Goal: Task Accomplishment & Management: Manage account settings

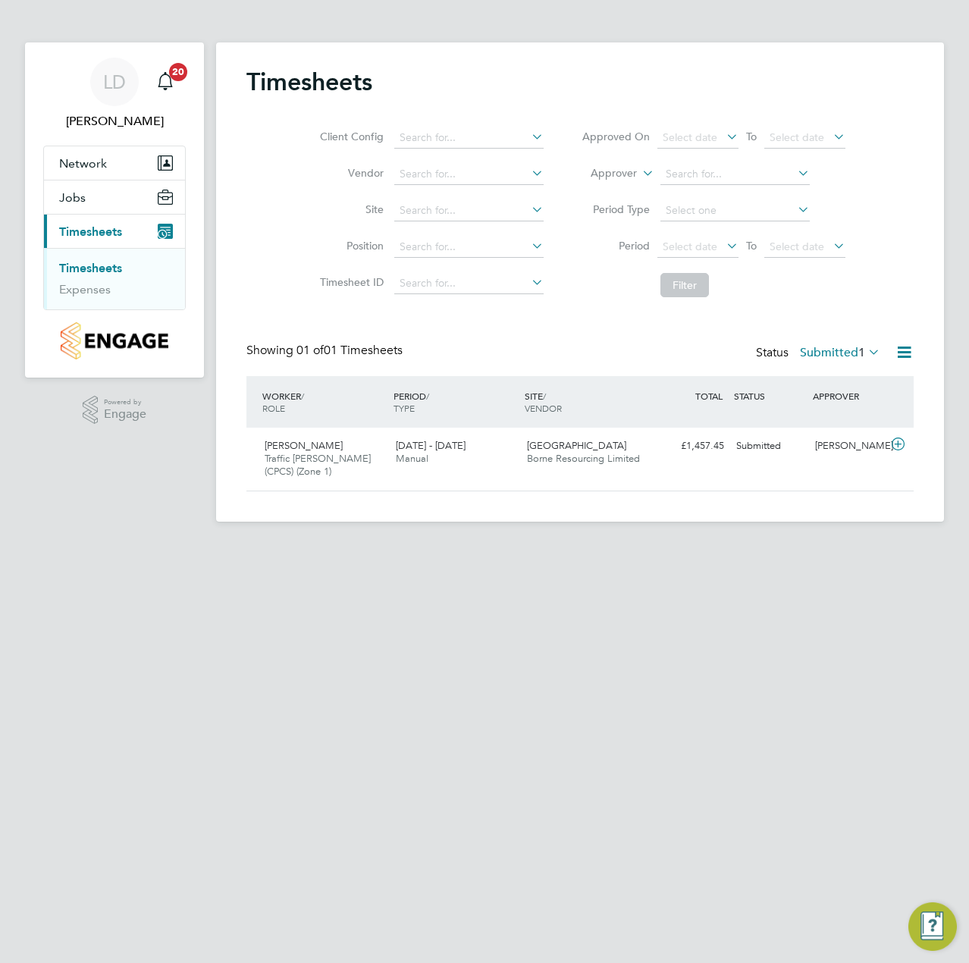
scroll to position [39, 132]
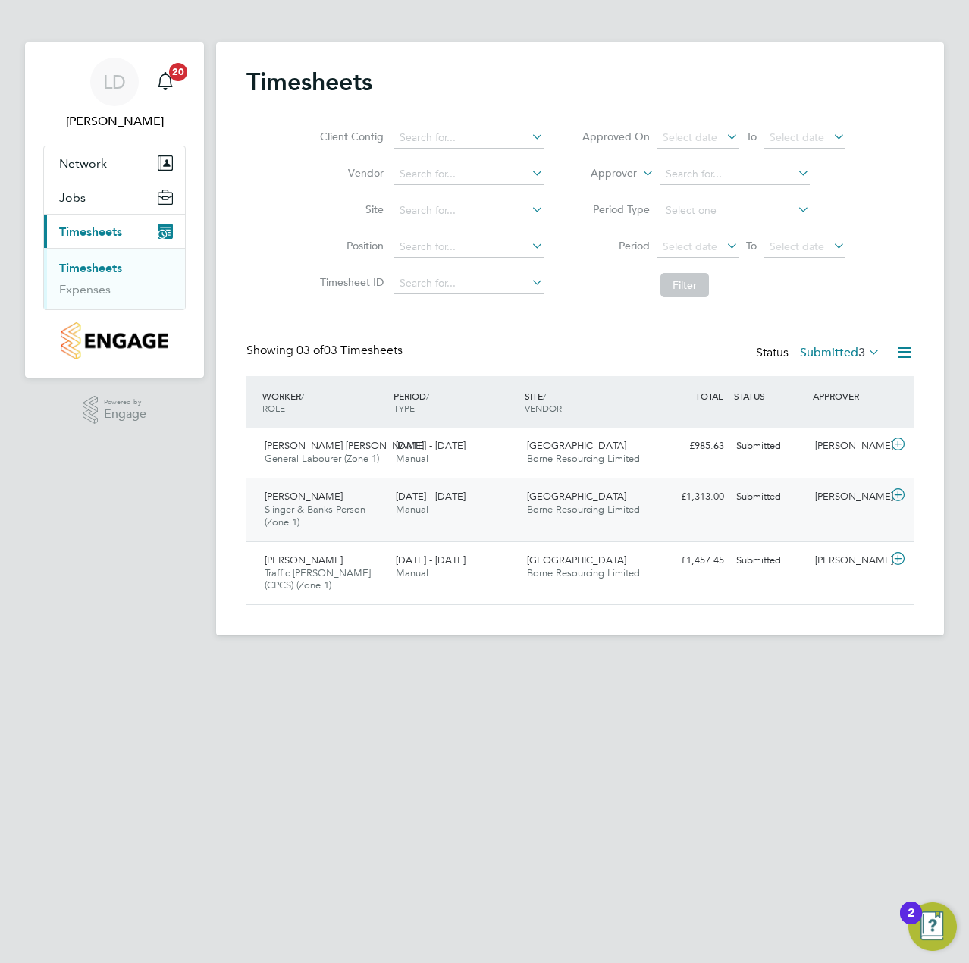
click at [901, 494] on icon at bounding box center [898, 495] width 19 height 12
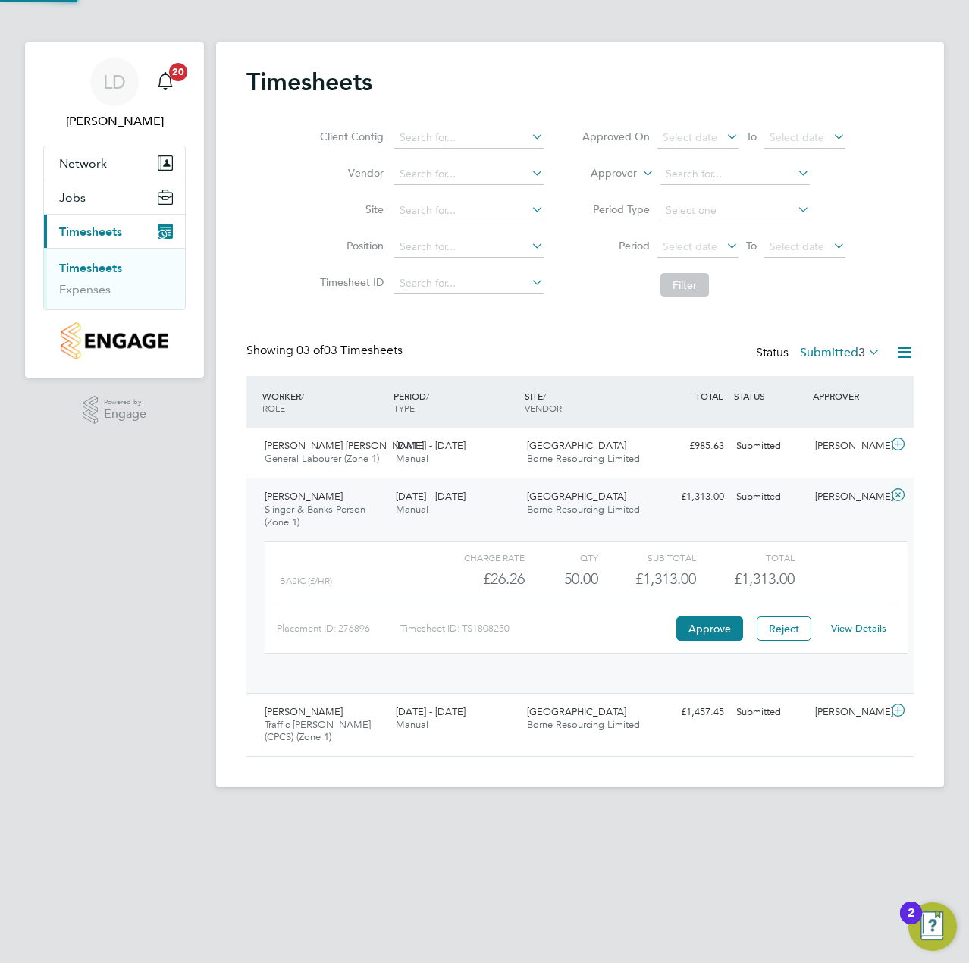
scroll to position [26, 148]
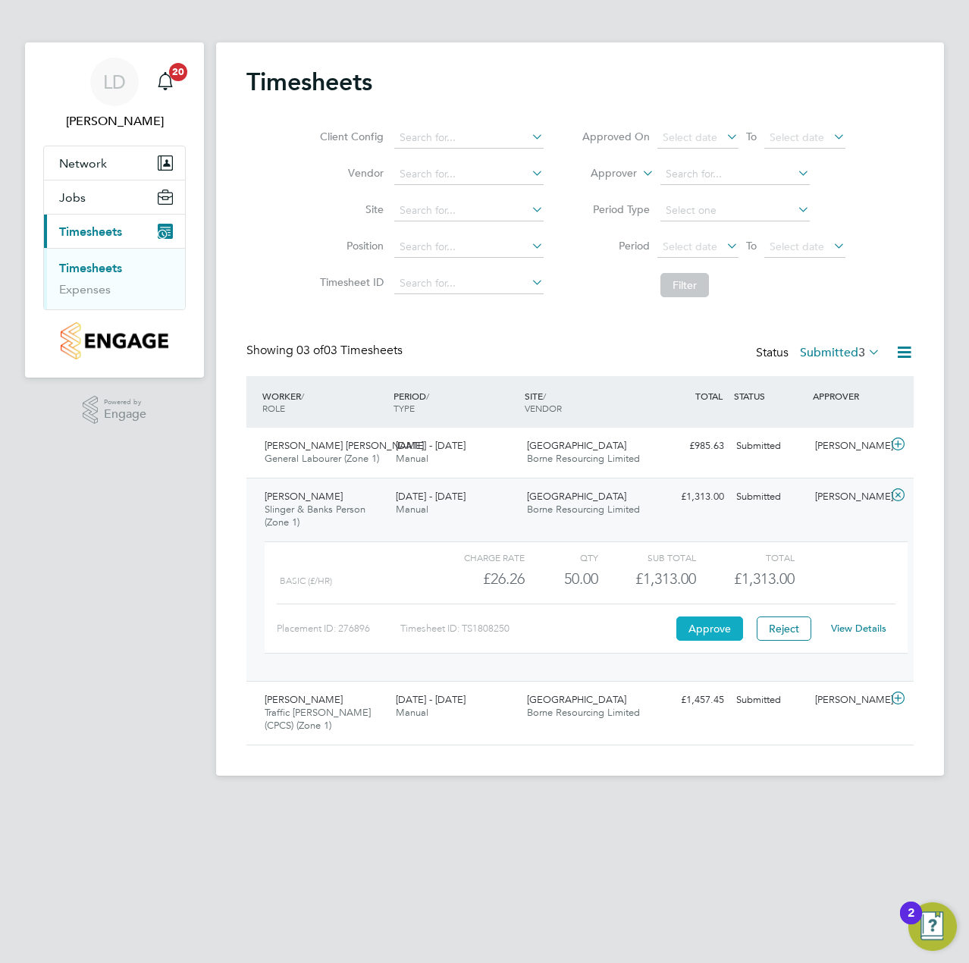
click at [709, 629] on button "Approve" at bounding box center [710, 629] width 67 height 24
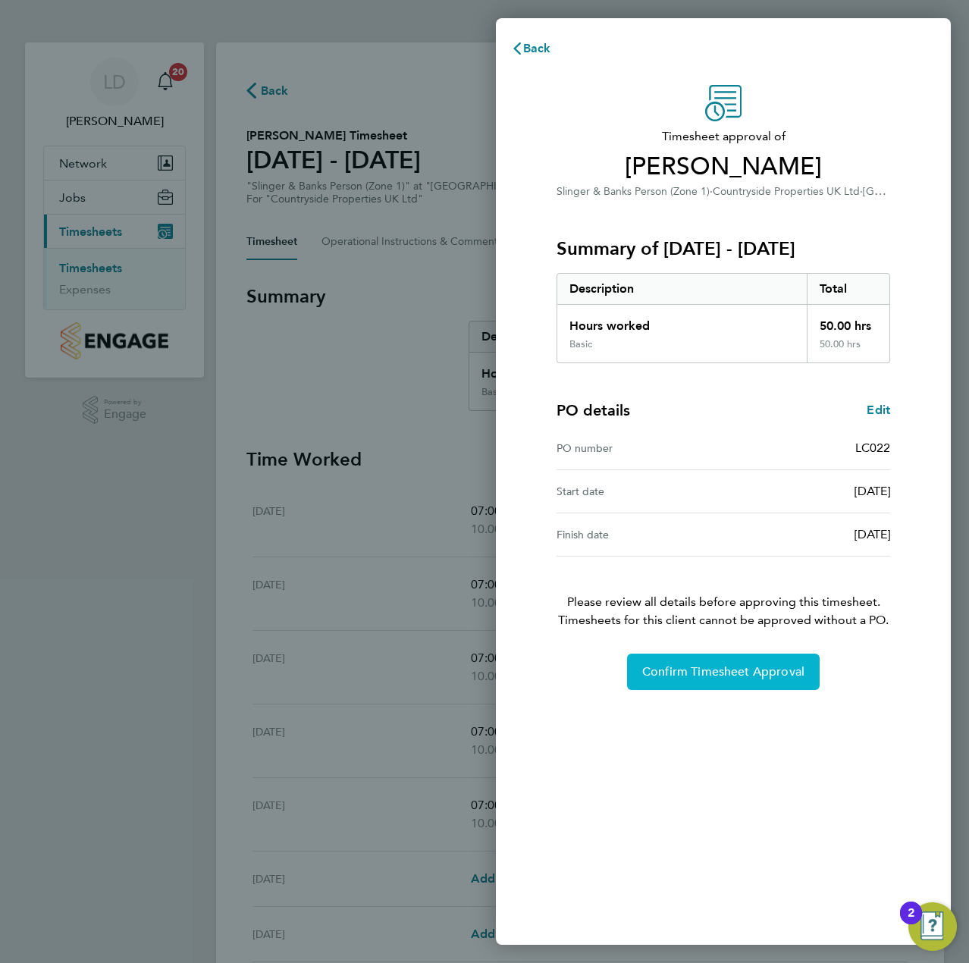
click at [705, 661] on button "Confirm Timesheet Approval" at bounding box center [723, 672] width 193 height 36
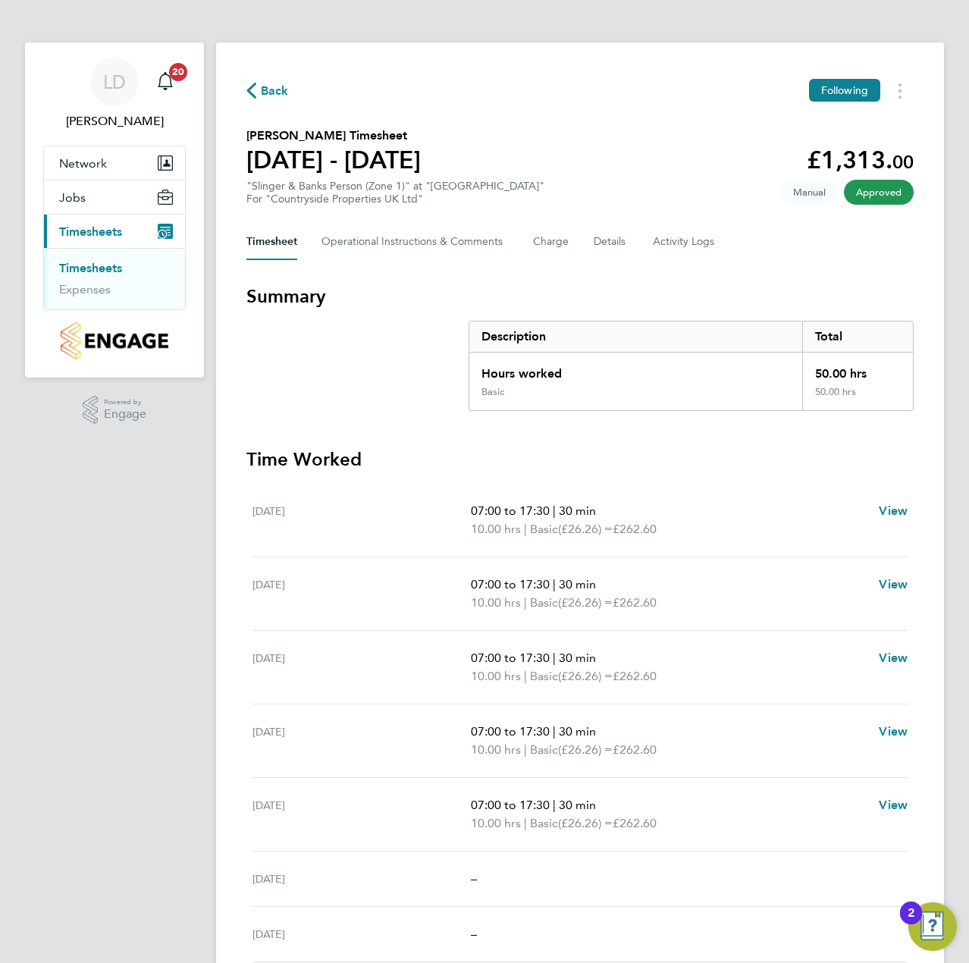
click at [272, 91] on span "Back" at bounding box center [275, 91] width 28 height 18
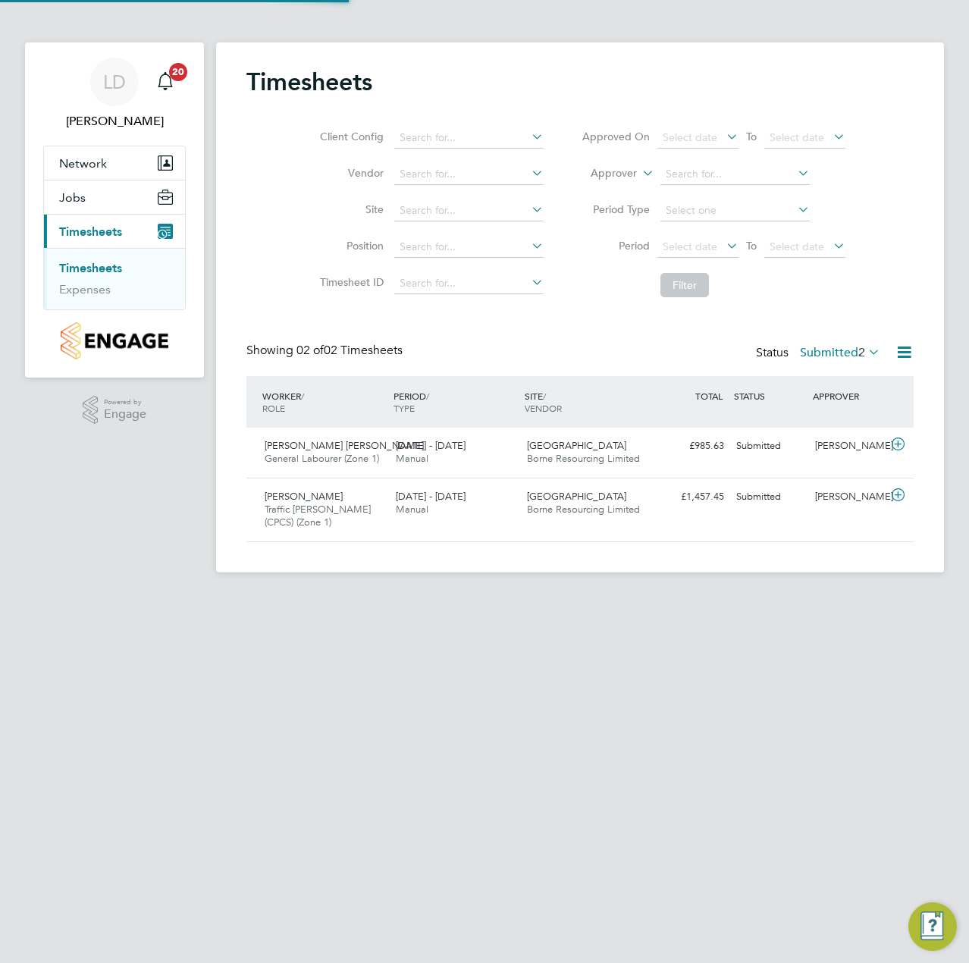
scroll to position [39, 132]
click at [899, 446] on icon at bounding box center [898, 444] width 19 height 12
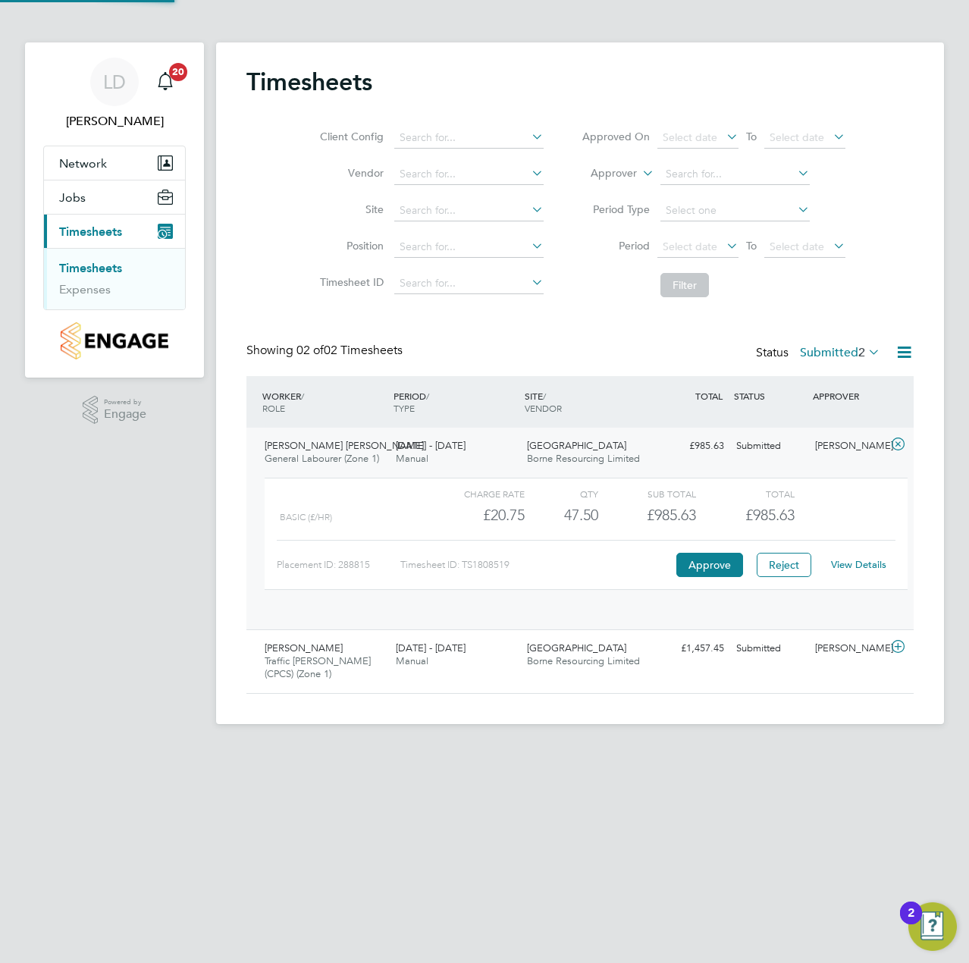
scroll to position [26, 148]
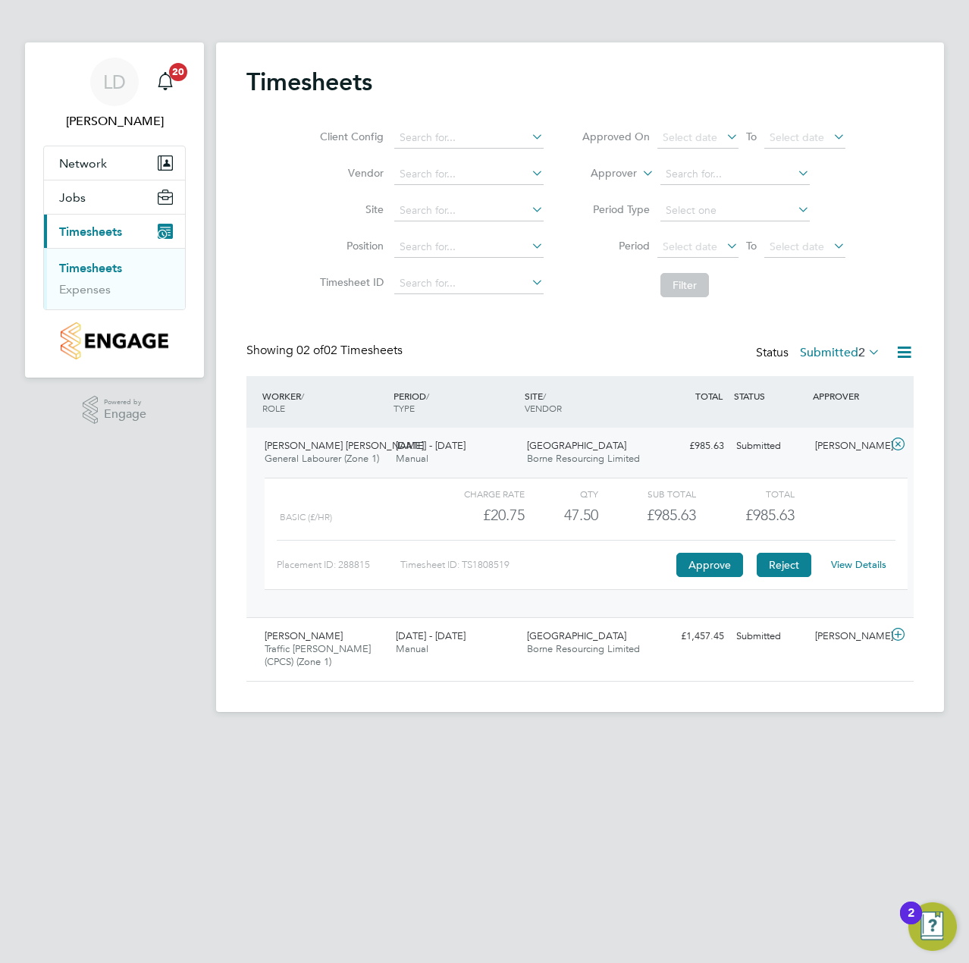
click at [774, 568] on button "Reject" at bounding box center [784, 565] width 55 height 24
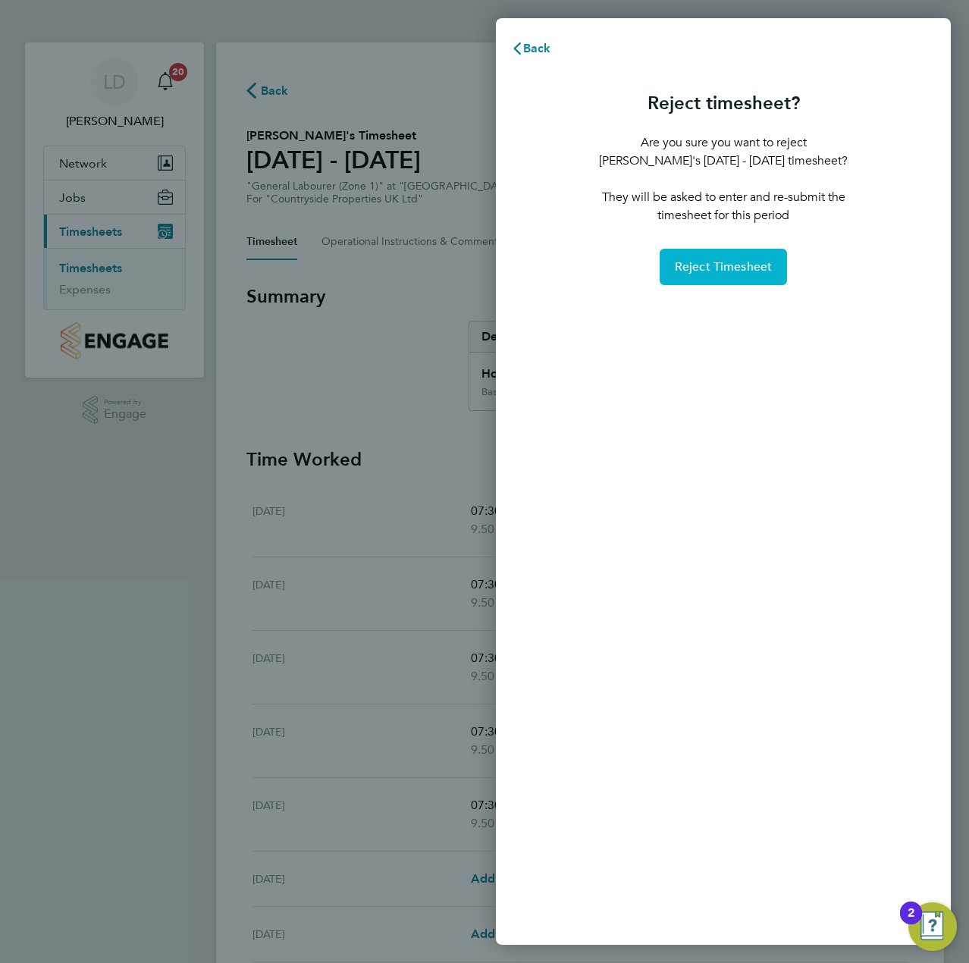
click at [705, 268] on span "Reject Timesheet" at bounding box center [724, 266] width 98 height 15
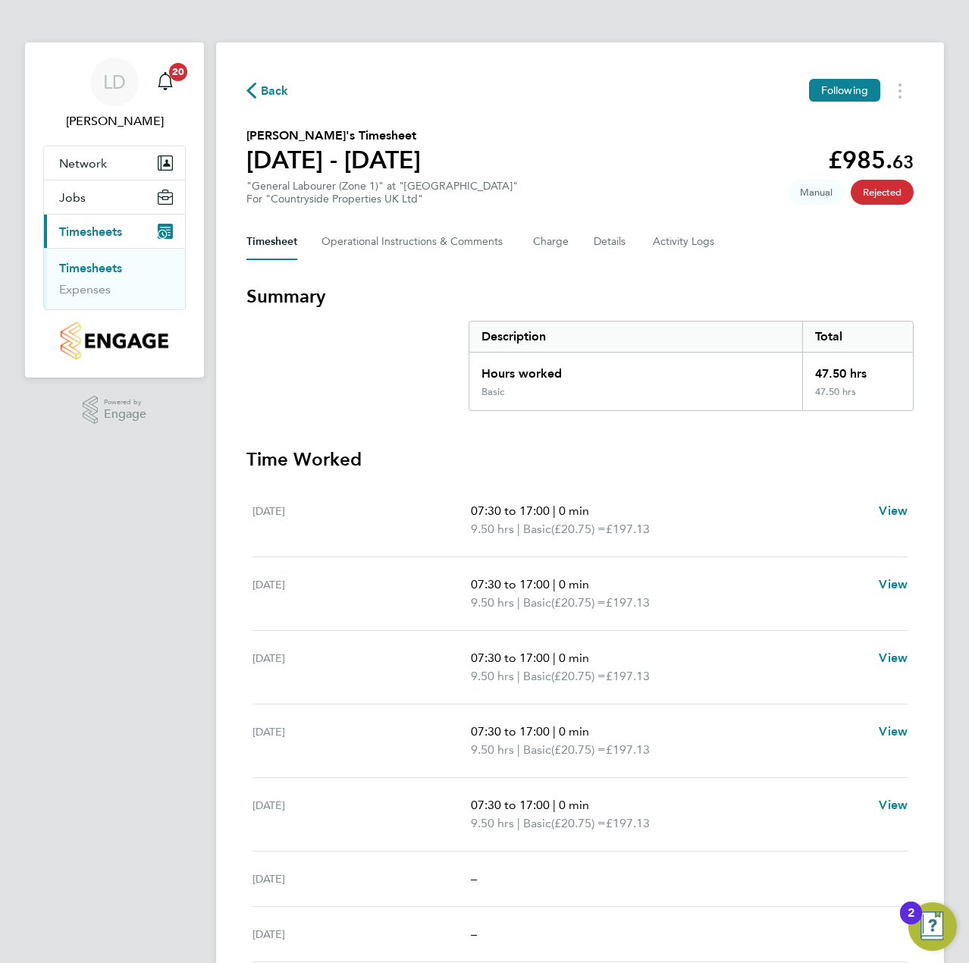
click at [273, 91] on span "Back" at bounding box center [275, 91] width 28 height 18
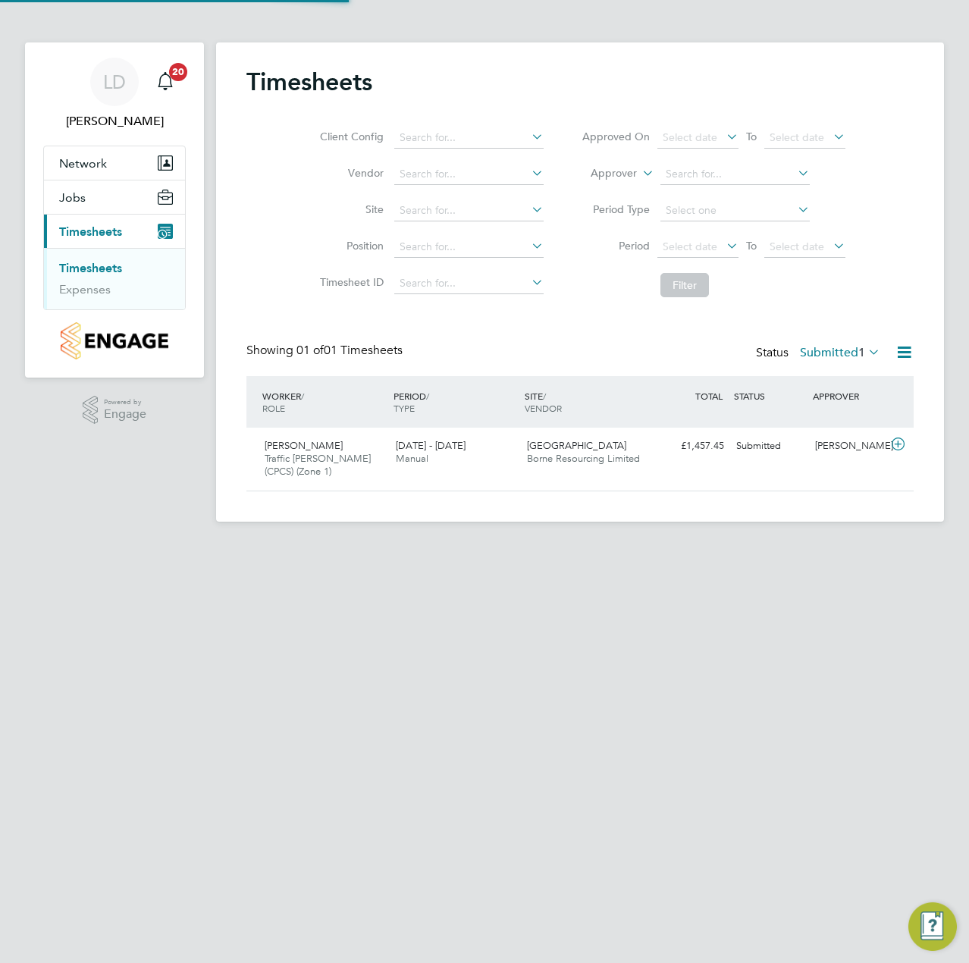
scroll to position [39, 132]
click at [899, 447] on icon at bounding box center [898, 444] width 19 height 12
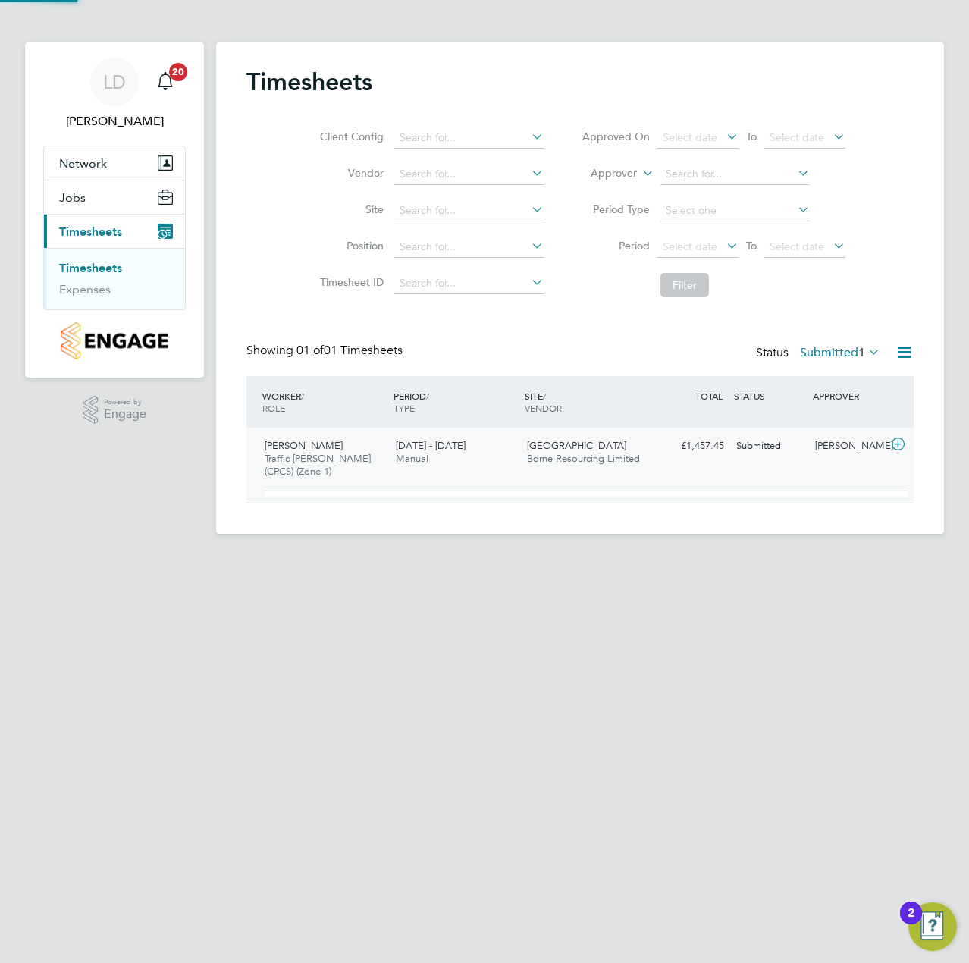
scroll to position [26, 148]
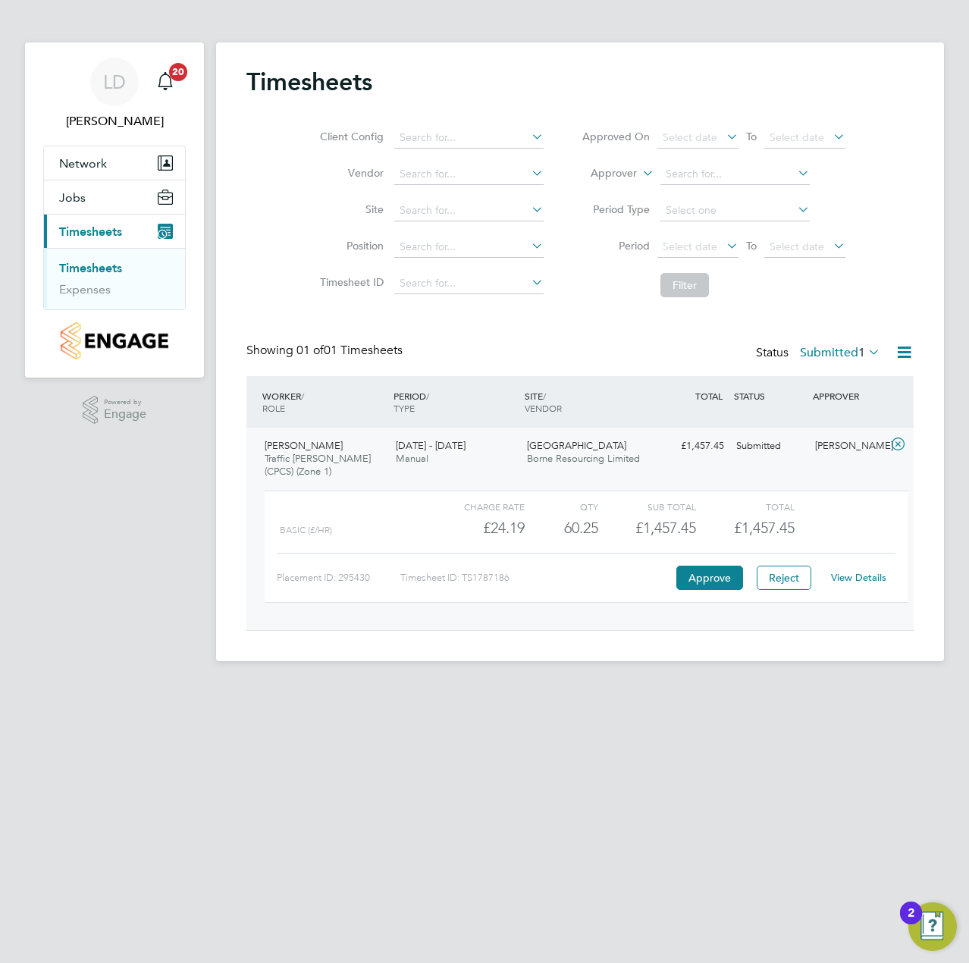
drag, startPoint x: 866, startPoint y: 362, endPoint x: 862, endPoint y: 353, distance: 10.2
click at [866, 359] on div "Status Submitted 1" at bounding box center [819, 353] width 127 height 21
click at [862, 353] on span "1" at bounding box center [862, 352] width 7 height 15
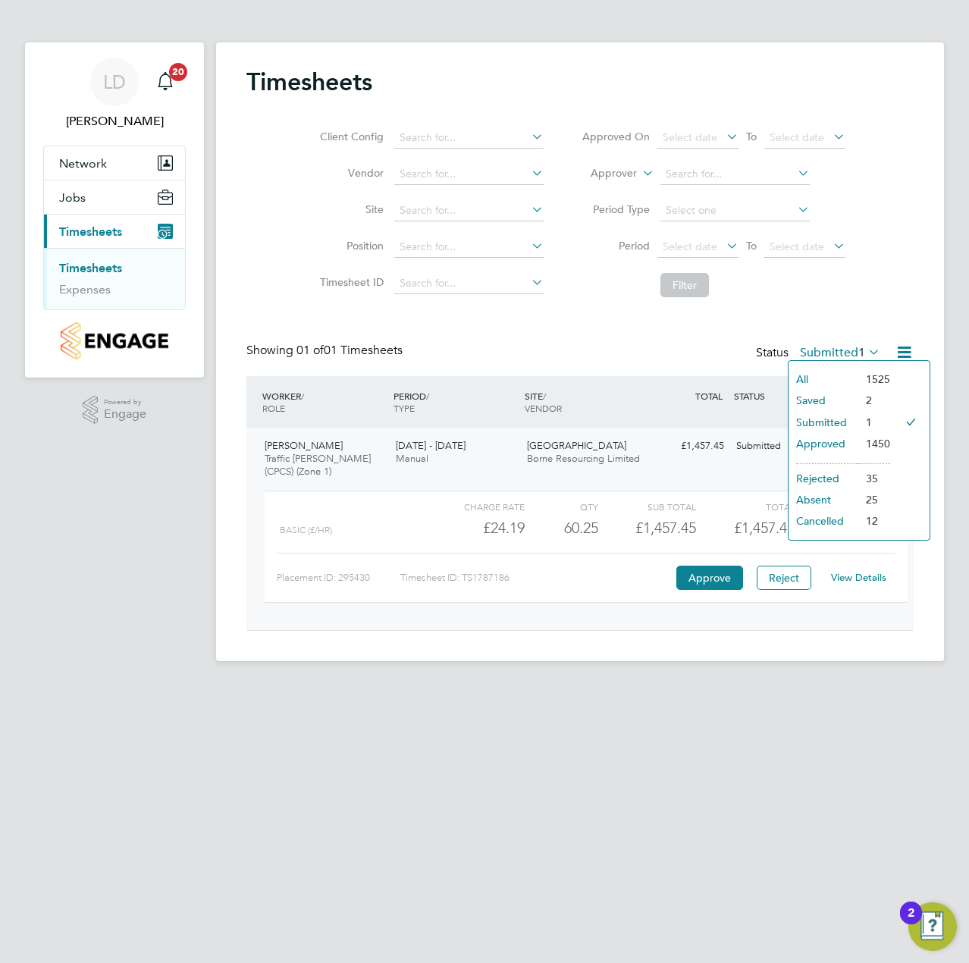
click at [832, 447] on li "Approved" at bounding box center [824, 443] width 70 height 21
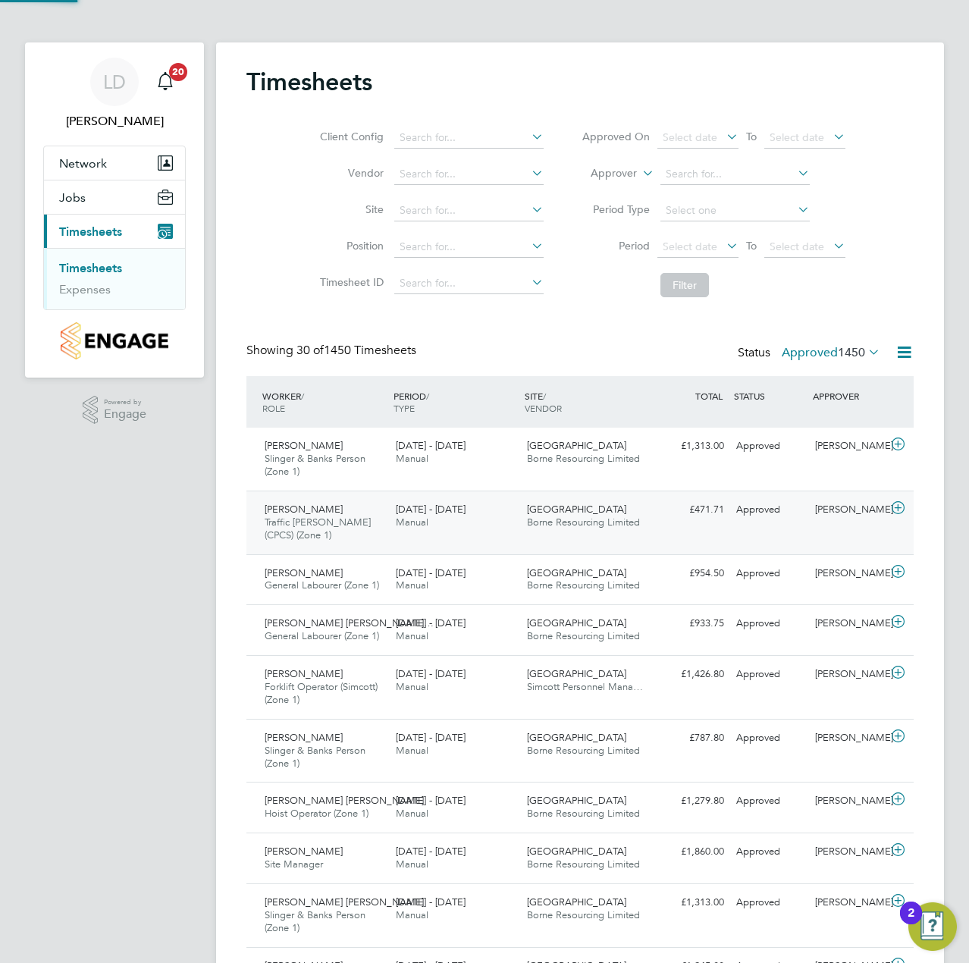
scroll to position [0, 0]
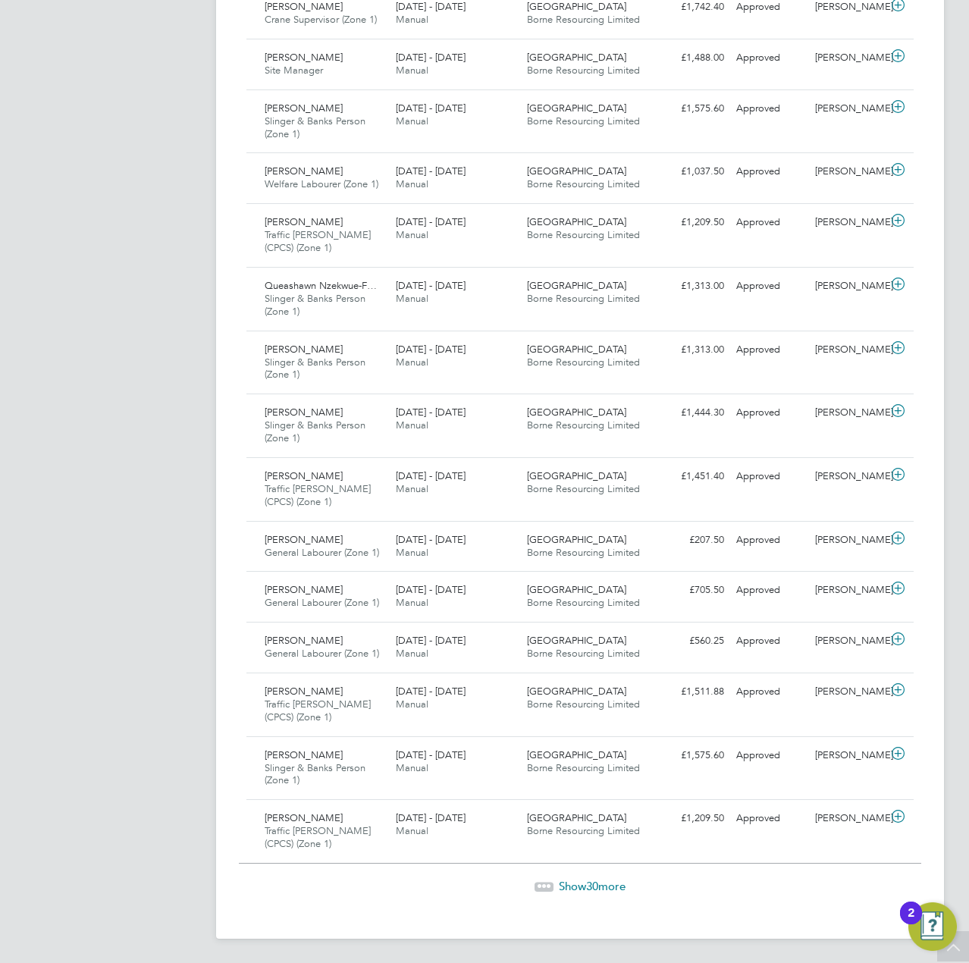
click at [570, 887] on span "Show 30 more" at bounding box center [592, 886] width 67 height 14
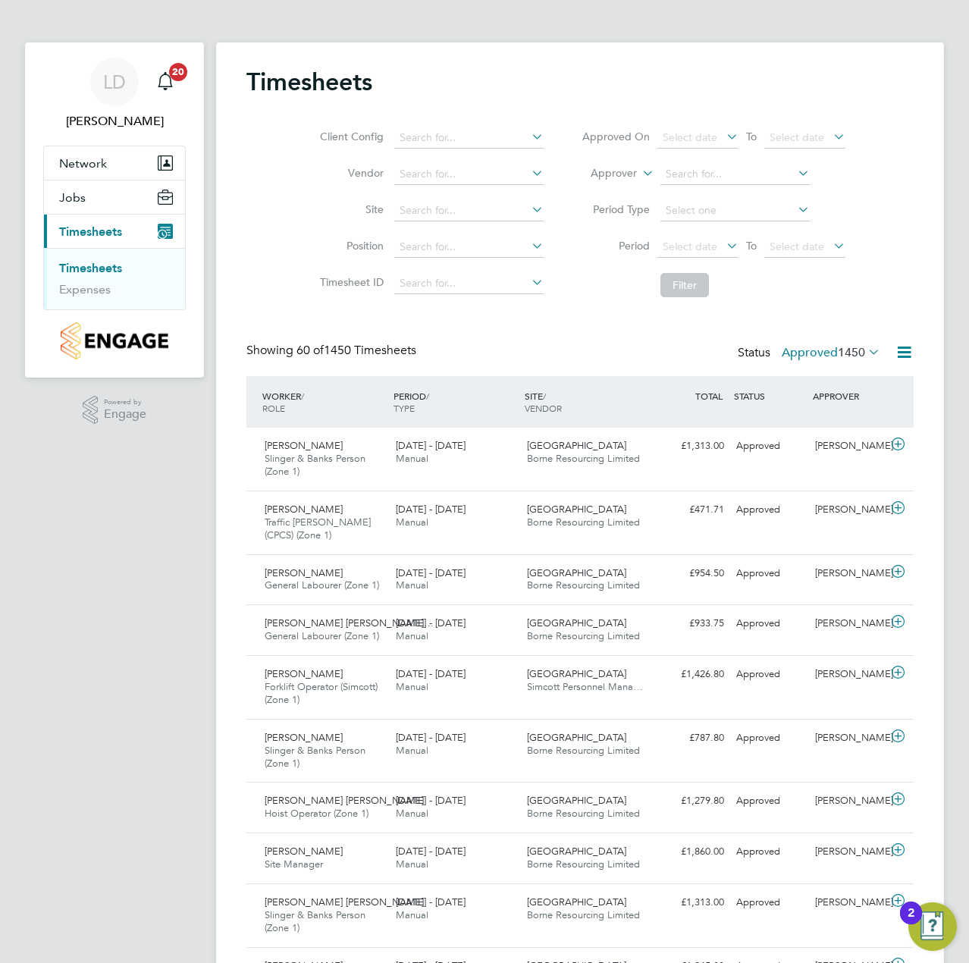
click at [848, 356] on span "1450" at bounding box center [851, 352] width 27 height 15
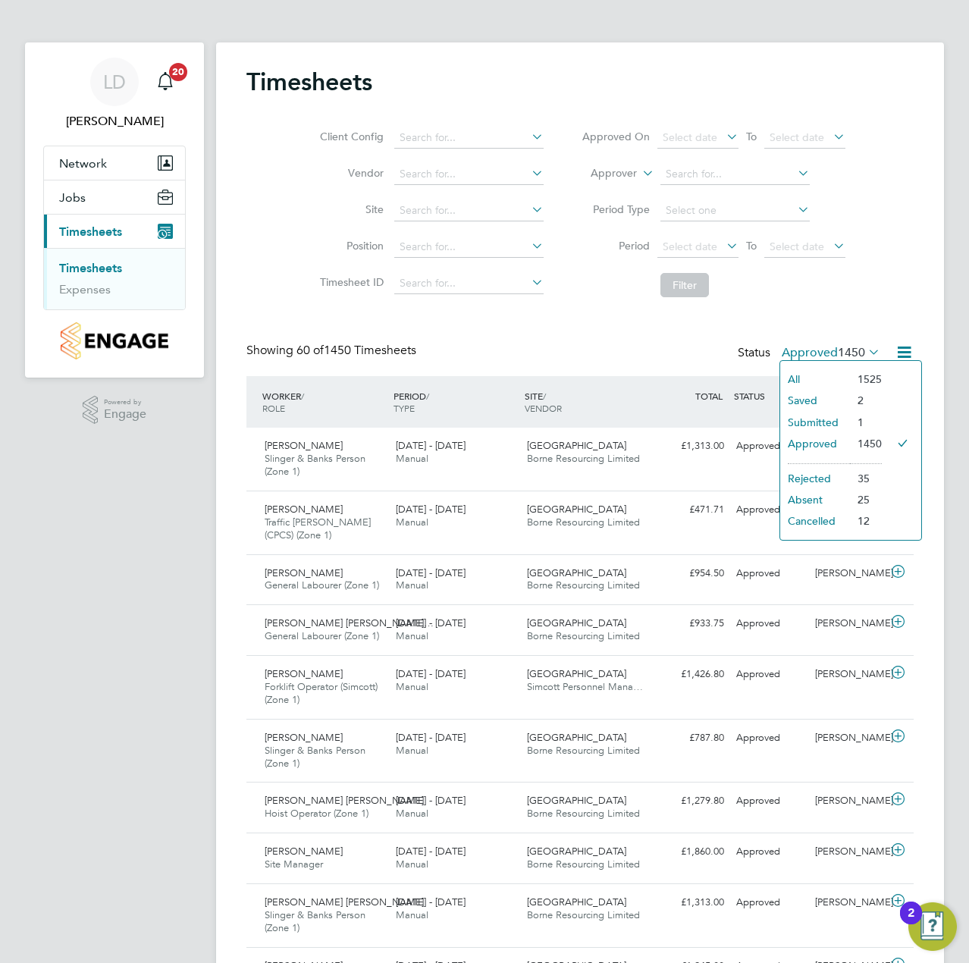
click at [816, 397] on li "Saved" at bounding box center [815, 400] width 70 height 21
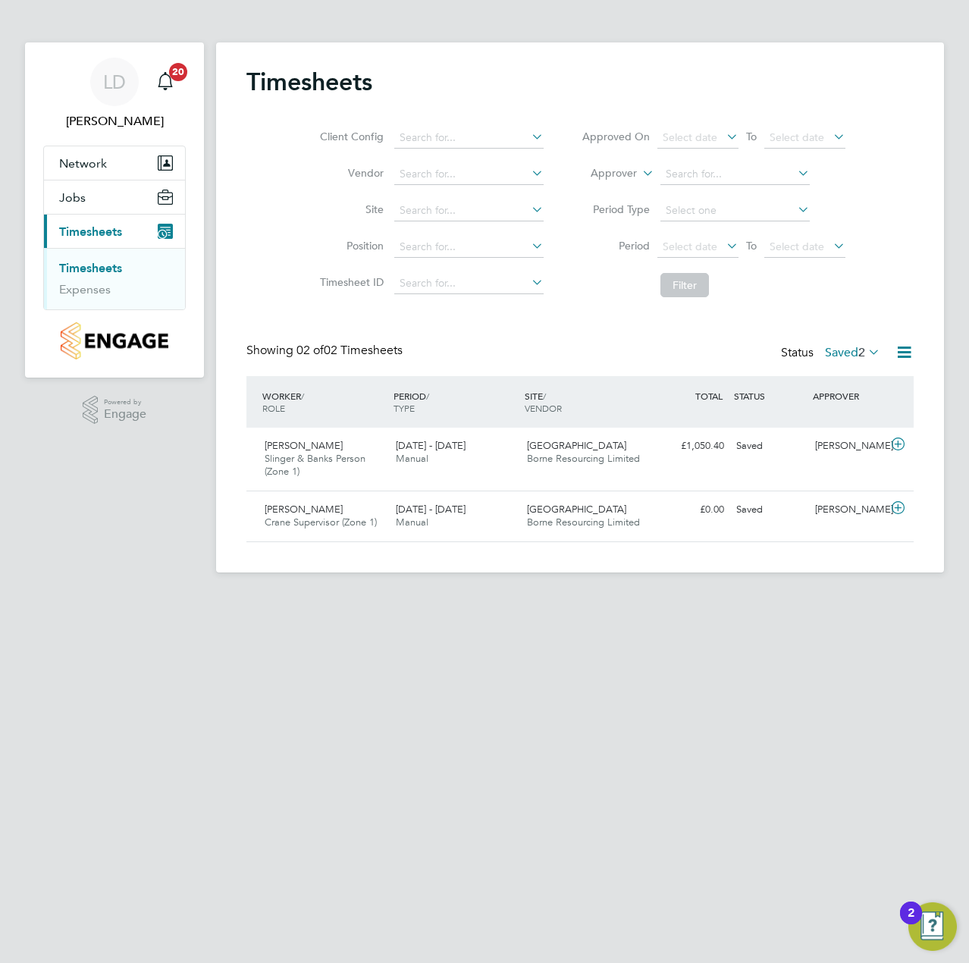
drag, startPoint x: 840, startPoint y: 369, endPoint x: 854, endPoint y: 365, distance: 14.2
click at [843, 368] on div "Showing 02 of 02 Timesheets Status Saved 2" at bounding box center [579, 359] width 667 height 33
click at [859, 360] on div "Status Saved 2" at bounding box center [832, 353] width 102 height 21
click at [854, 356] on label "Saved 2" at bounding box center [852, 352] width 55 height 15
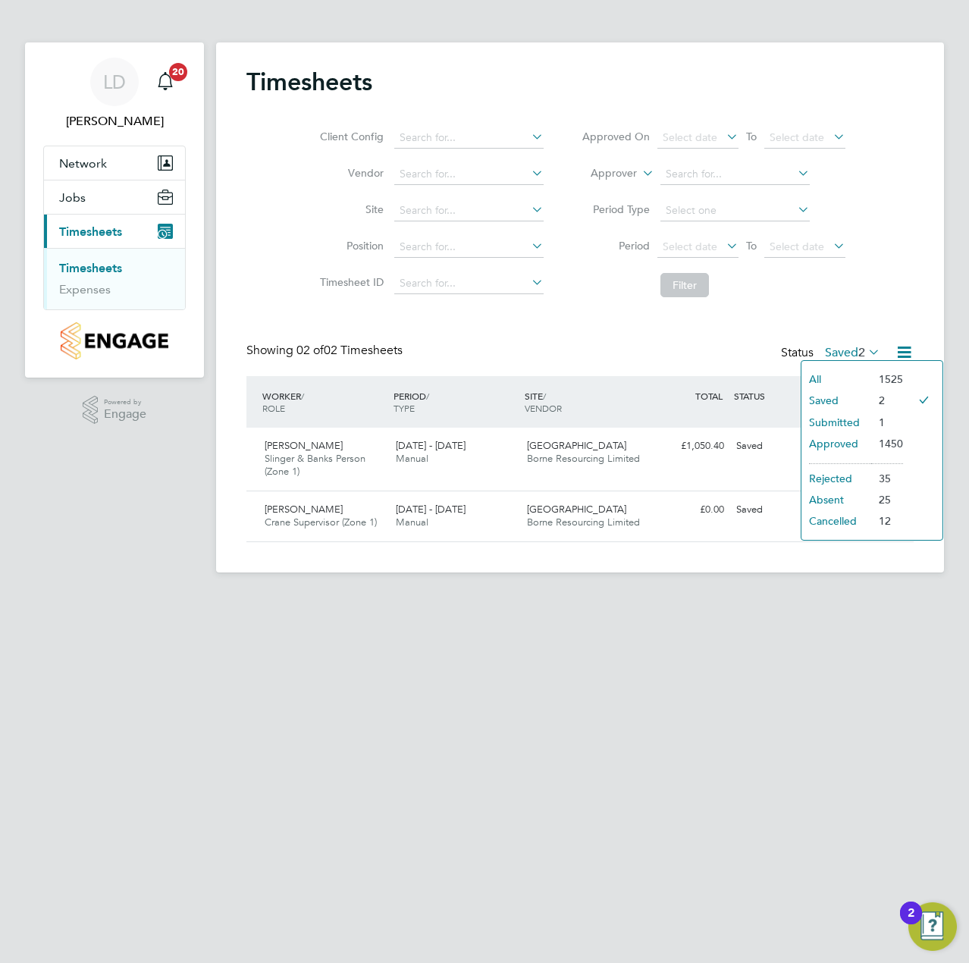
click at [837, 419] on li "Submitted" at bounding box center [837, 422] width 70 height 21
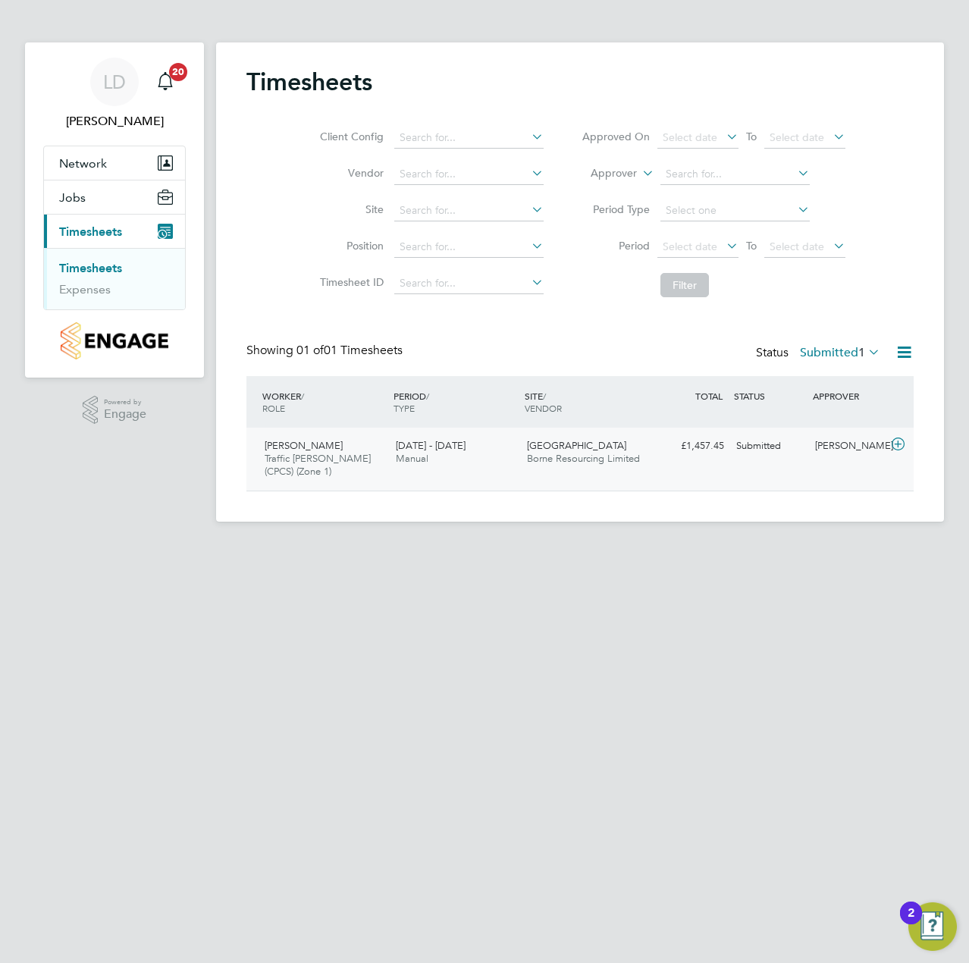
click at [899, 445] on icon at bounding box center [898, 444] width 19 height 12
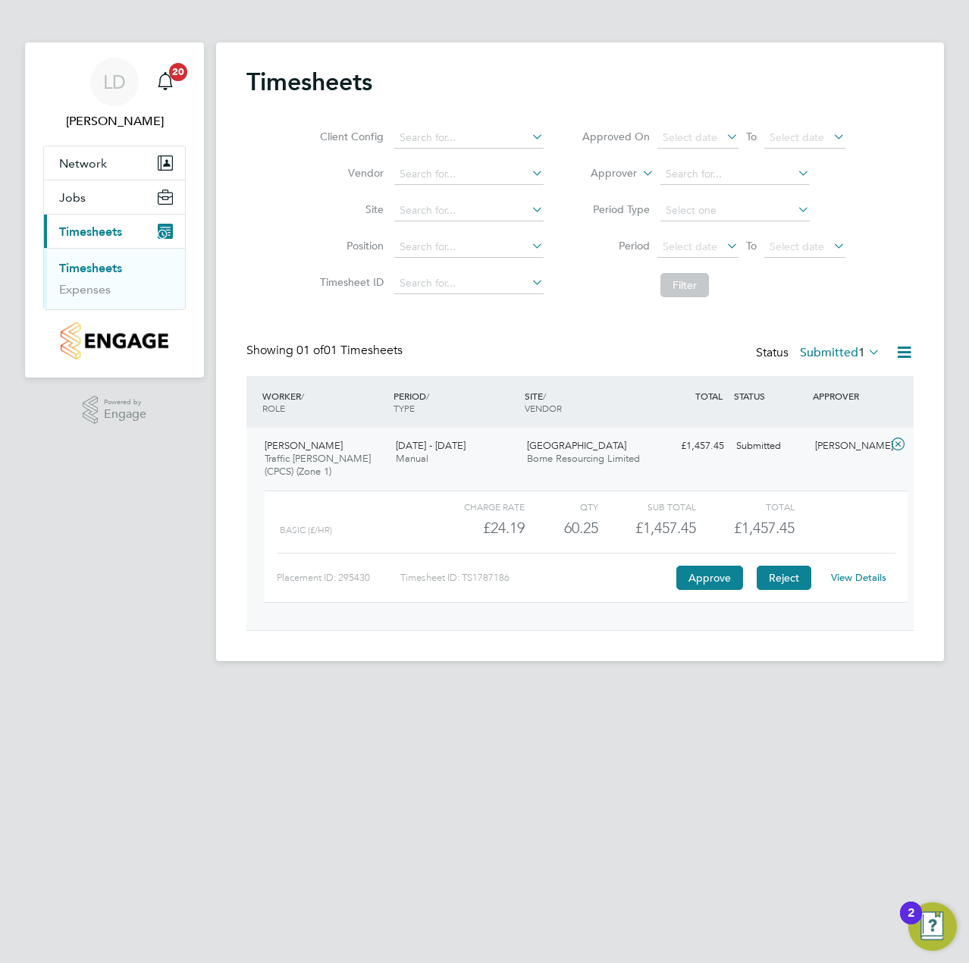
click at [783, 585] on button "Reject" at bounding box center [784, 578] width 55 height 24
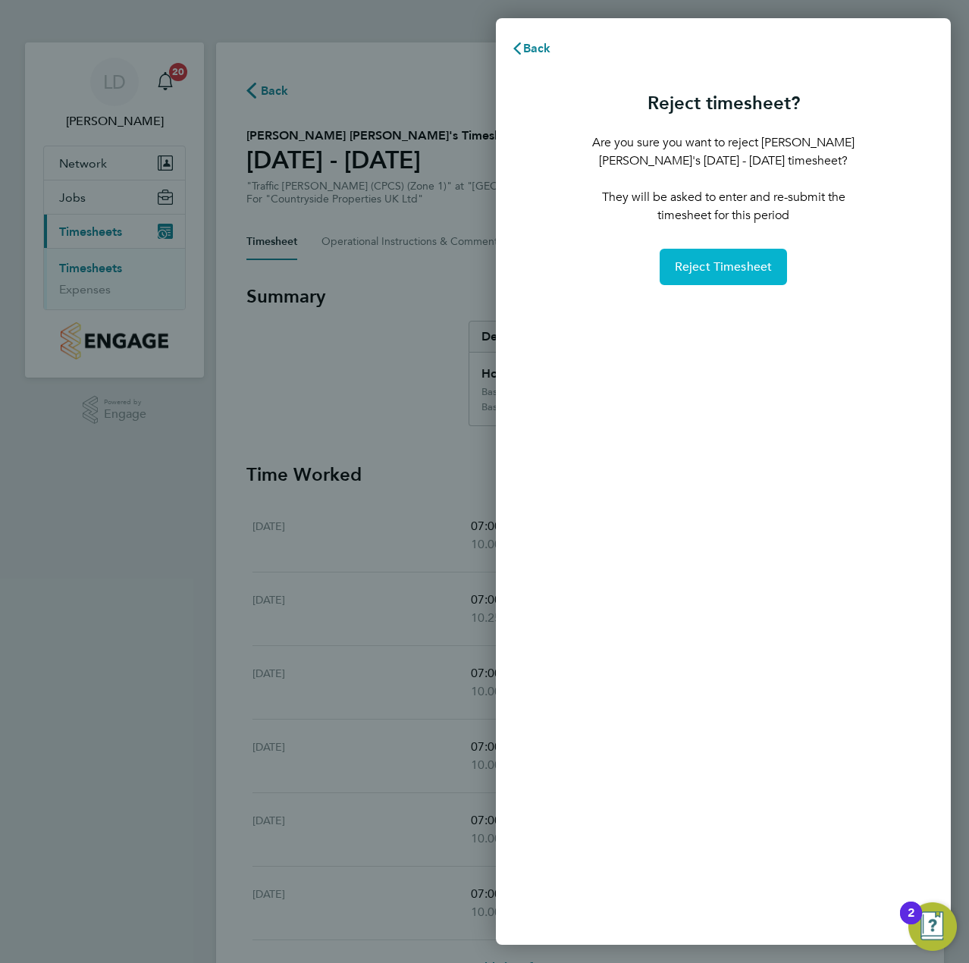
click at [698, 260] on span "Reject Timesheet" at bounding box center [724, 266] width 98 height 15
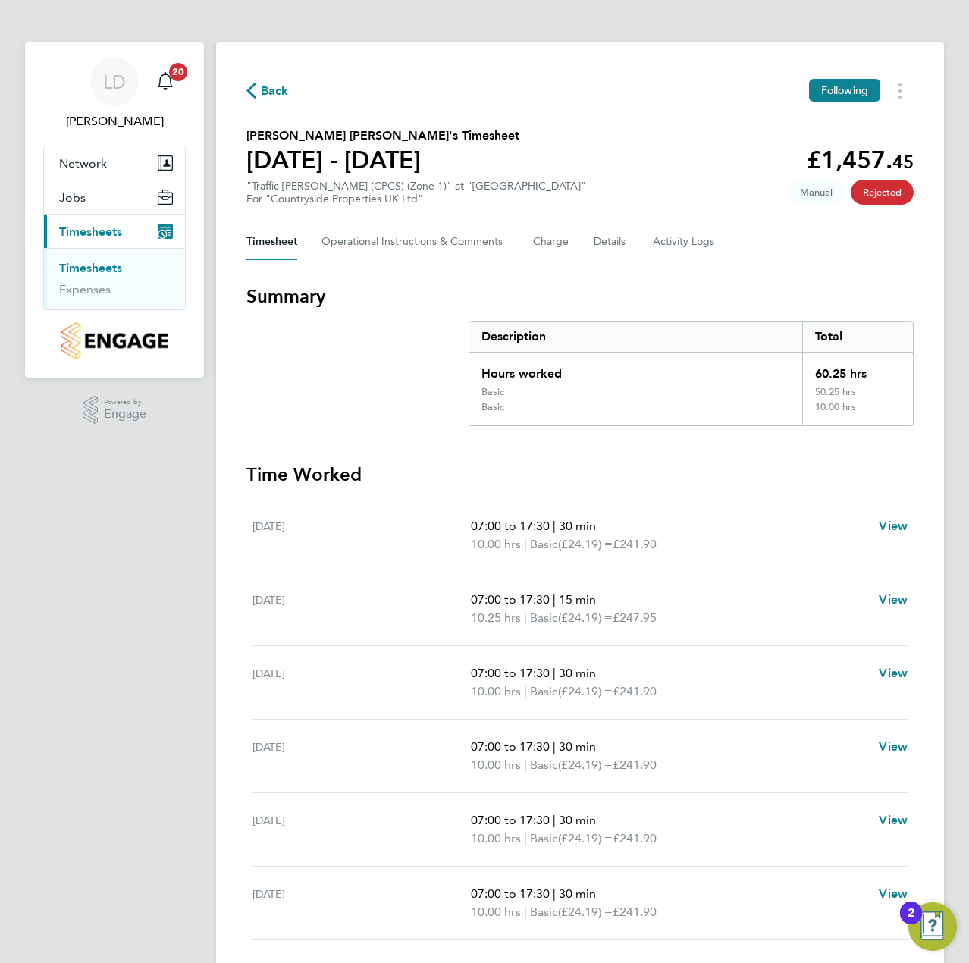
click at [279, 85] on span "Back" at bounding box center [275, 91] width 28 height 18
